Goal: Navigation & Orientation: Go to known website

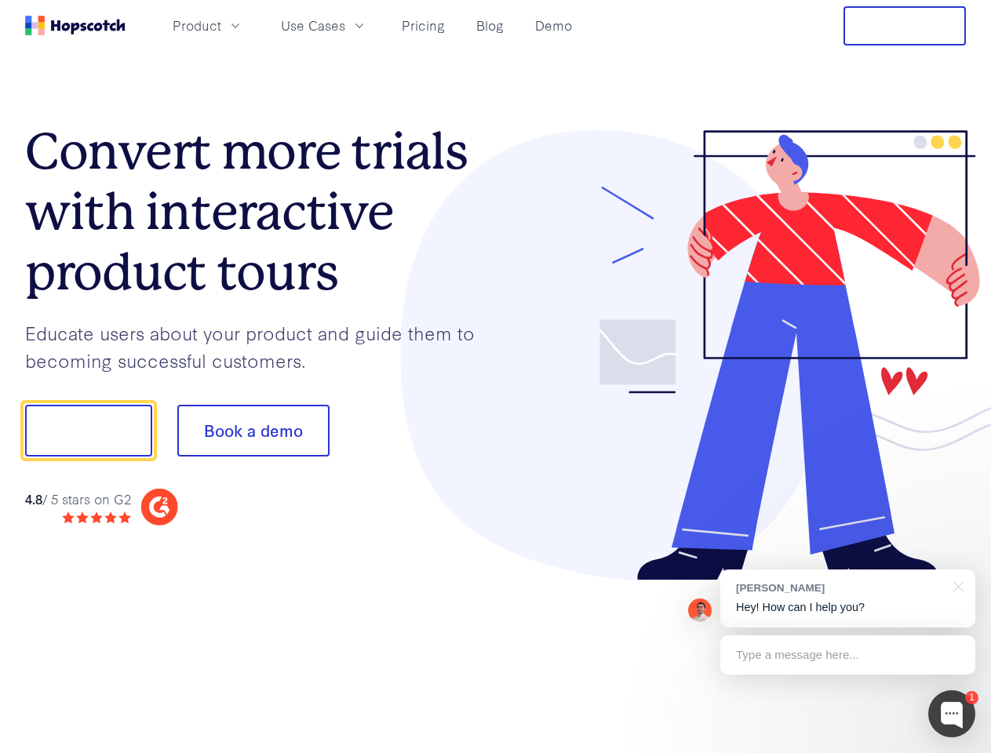
click at [496, 377] on div at bounding box center [731, 355] width 471 height 451
click at [221, 25] on span "Product" at bounding box center [197, 26] width 49 height 20
click at [345, 25] on span "Use Cases" at bounding box center [313, 26] width 64 height 20
click at [905, 26] on button "Free Trial" at bounding box center [905, 25] width 122 height 39
click at [88, 431] on button "Show me!" at bounding box center [88, 431] width 127 height 52
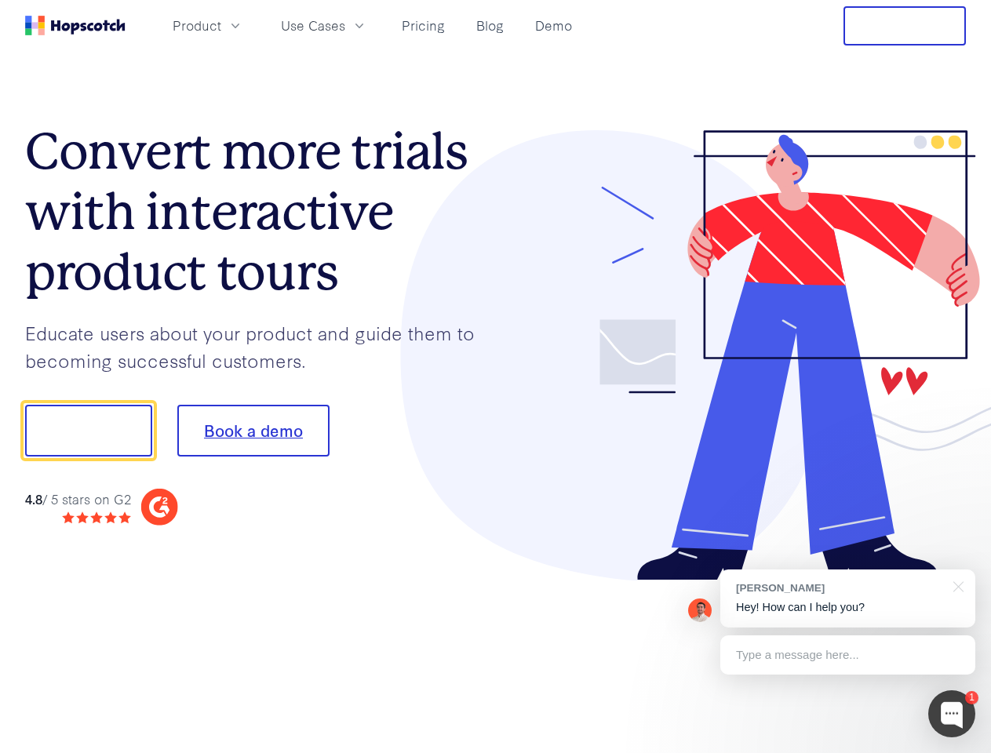
click at [253, 431] on button "Book a demo" at bounding box center [253, 431] width 152 height 52
click at [952, 714] on div at bounding box center [951, 714] width 47 height 47
click at [848, 599] on div "[PERSON_NAME] Hey! How can I help you?" at bounding box center [847, 599] width 255 height 58
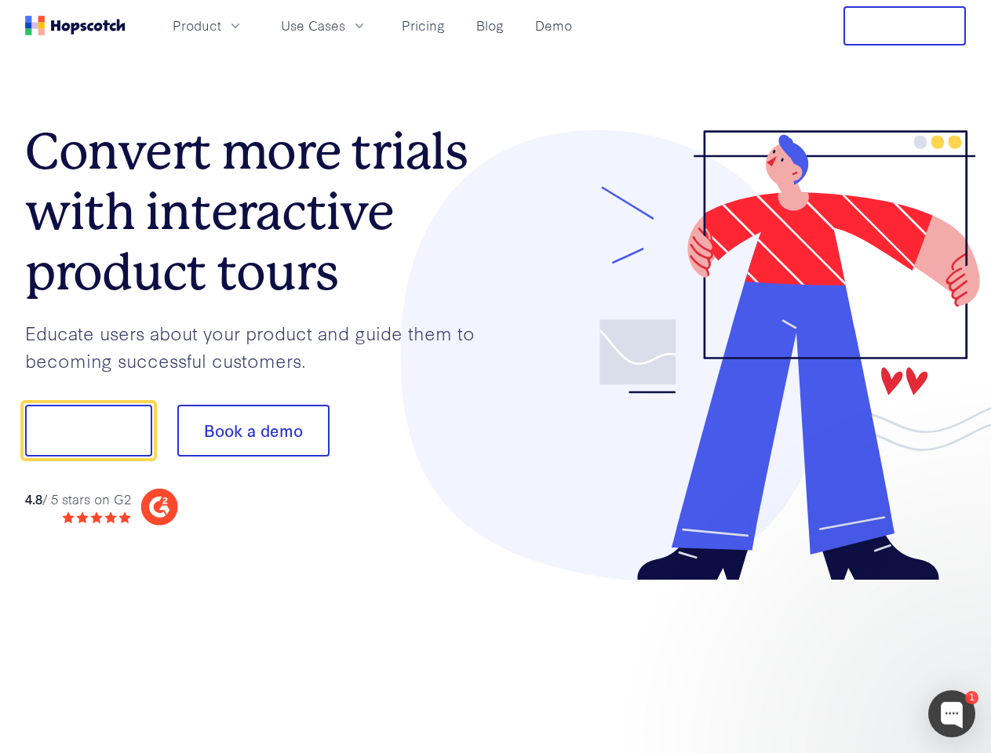
click at [956, 585] on div at bounding box center [828, 534] width 294 height 313
click at [848, 655] on div at bounding box center [828, 534] width 294 height 313
